Goal: Information Seeking & Learning: Learn about a topic

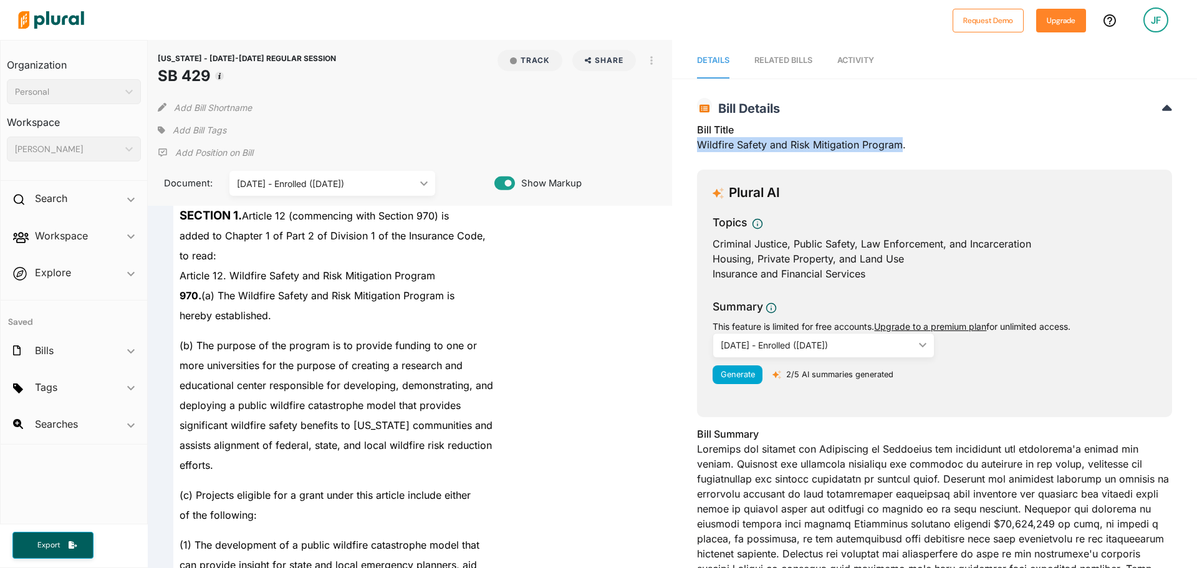
click at [65, 17] on img at bounding box center [50, 20] width 87 height 44
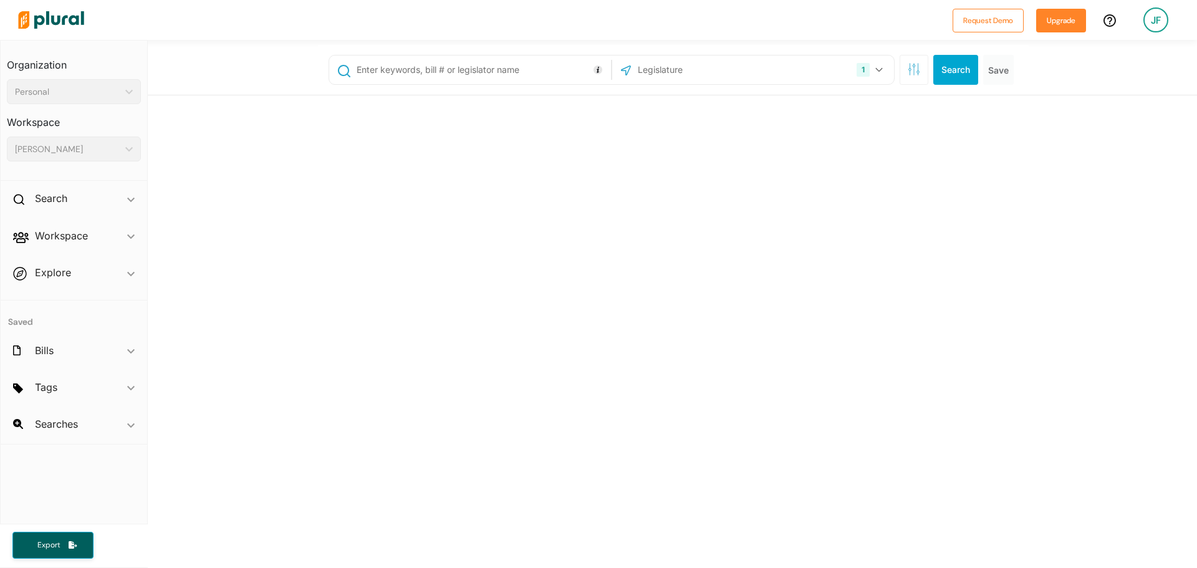
click at [390, 70] on input "text" at bounding box center [481, 70] width 252 height 24
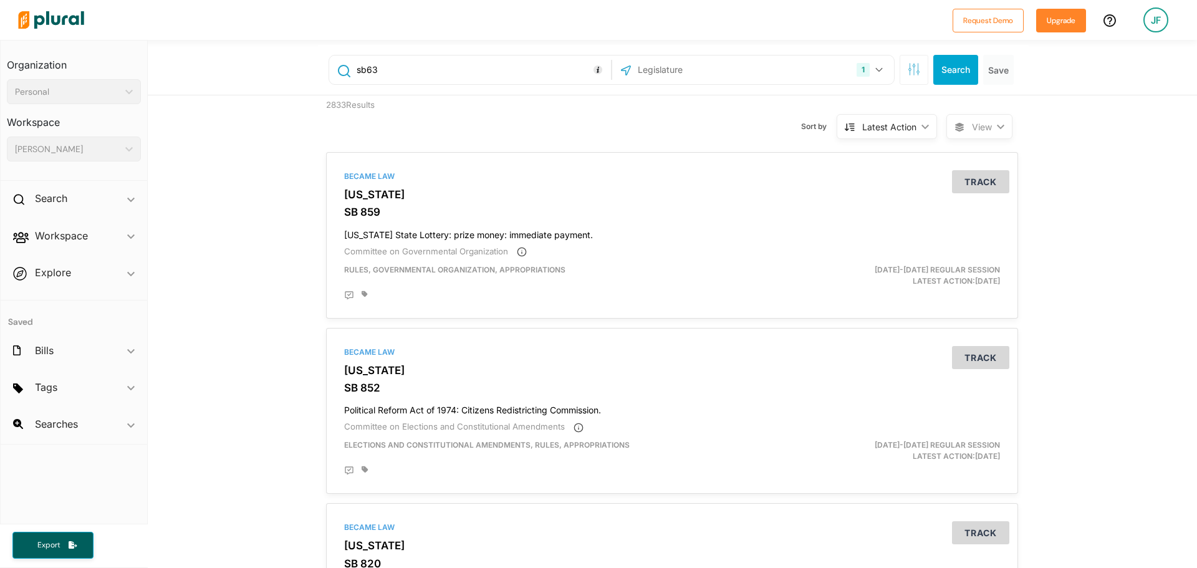
type input "sb63"
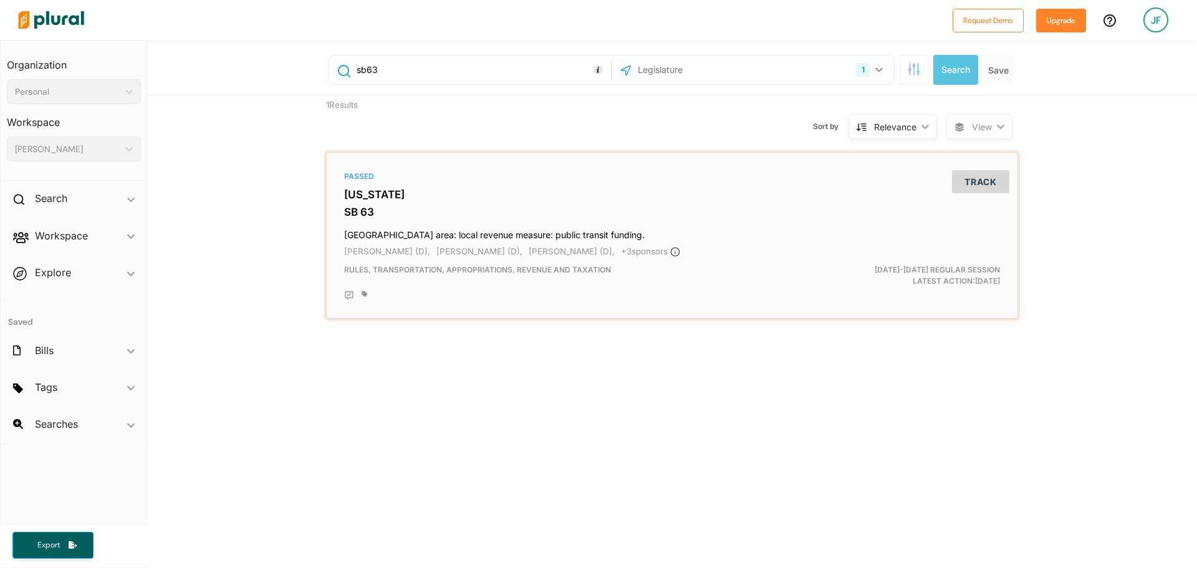
click at [388, 196] on h3 "[US_STATE]" at bounding box center [672, 194] width 656 height 12
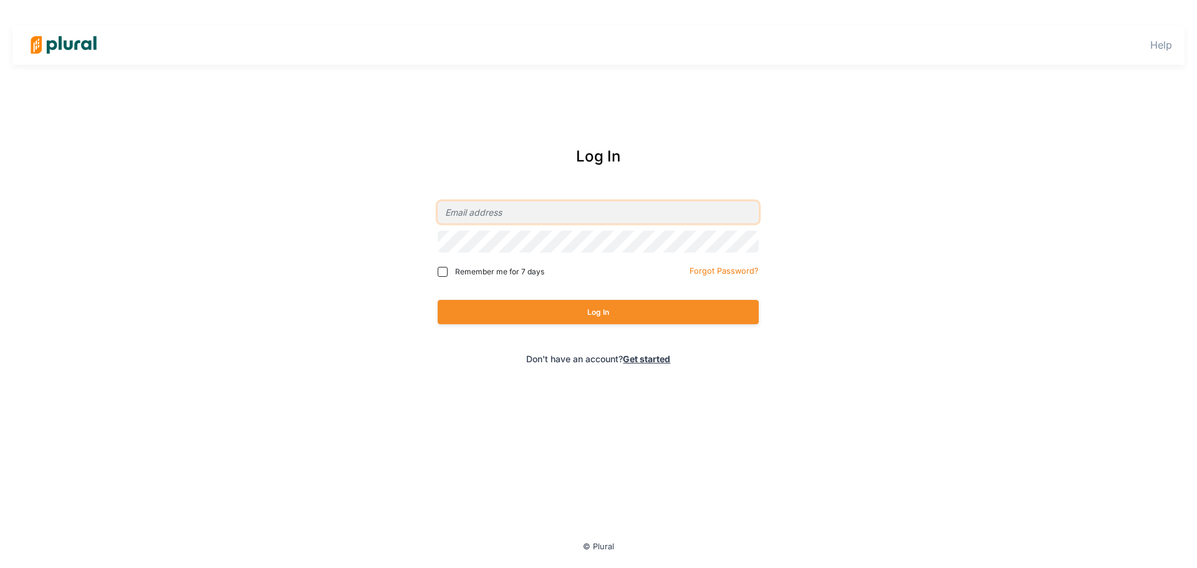
type input "[EMAIL_ADDRESS][PERSON_NAME][DOMAIN_NAME]"
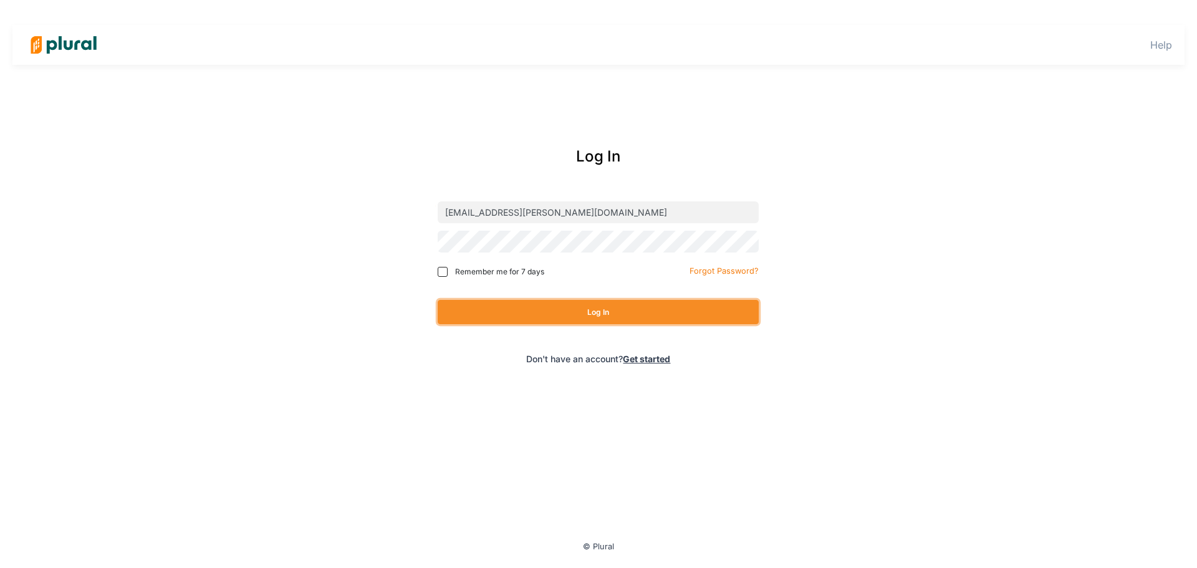
click at [521, 301] on button "Log In" at bounding box center [597, 312] width 321 height 24
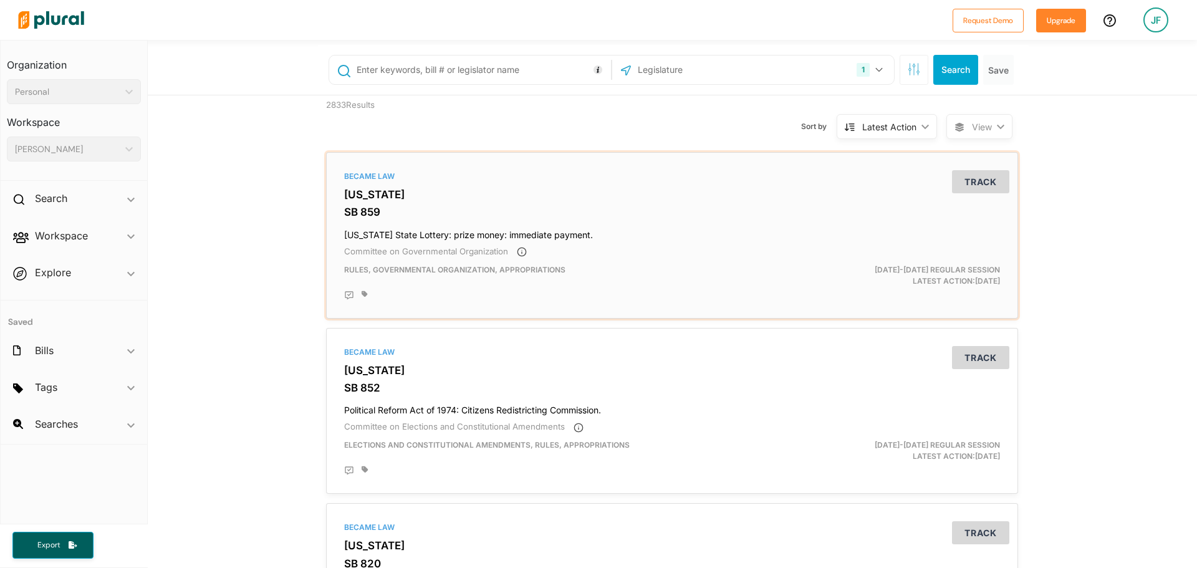
click at [437, 242] on div "Became Law [US_STATE] SB 859 [US_STATE] State Lottery: prize money: immediate p…" at bounding box center [672, 235] width 681 height 155
click at [375, 74] on input "text" at bounding box center [481, 70] width 252 height 24
type input "sb63"
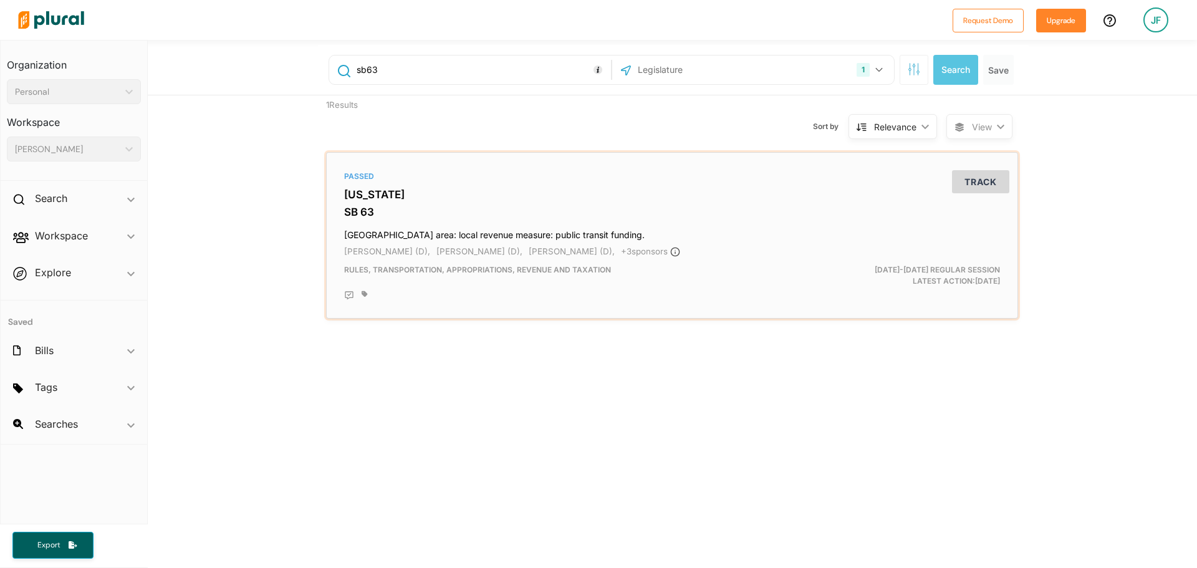
click at [386, 197] on h3 "[US_STATE]" at bounding box center [672, 194] width 656 height 12
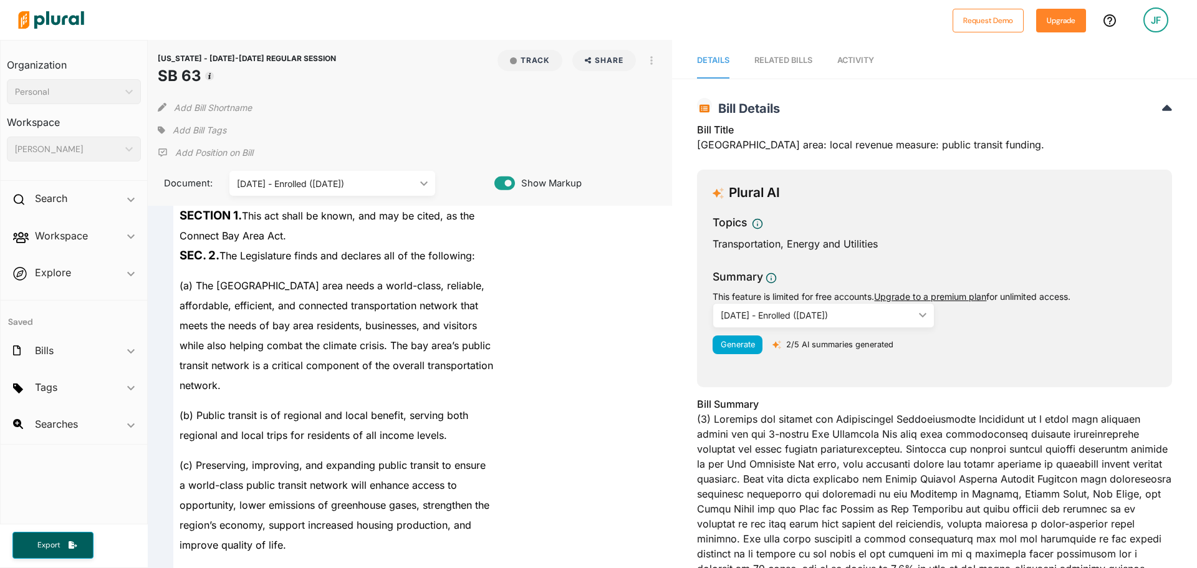
click at [392, 365] on span "transit network is a critical component of the overall transportation" at bounding box center [335, 365] width 313 height 12
